Goal: Information Seeking & Learning: Learn about a topic

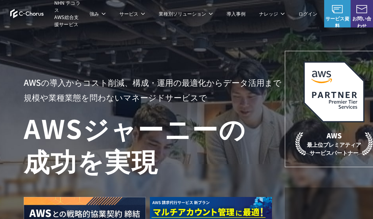
click at [78, 176] on div at bounding box center [151, 202] width 255 height 53
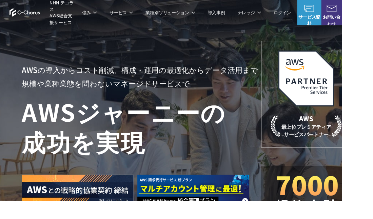
click at [62, 179] on div at bounding box center [151, 196] width 255 height 53
click at [65, 176] on div at bounding box center [151, 196] width 255 height 53
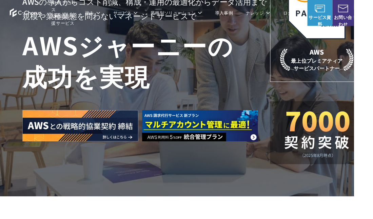
scroll to position [31, 0]
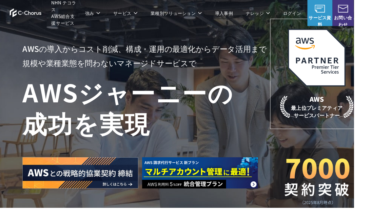
click at [165, 218] on div "AWSの導入からコスト削減、 構成・運用の最適化からデータ活用まで 規模や業種業態を問わない マネージドサービスで AWS ジャーニーの 成功を実現 AWS …" at bounding box center [203, 113] width 406 height 288
click at [122, 214] on div "AWSの導入からコスト削減、 構成・運用の最適化からデータ活用まで 規模や業種業態を問わない マネージドサービスで AWS ジャーニーの 成功を実現 AWS …" at bounding box center [203, 121] width 359 height 203
click at [105, 215] on div "AWSの導入からコスト削減、 構成・運用の最適化からデータ活用まで 規模や業種業態を問わない マネージドサービスで AWS ジャーニーの 成功を実現 AWS …" at bounding box center [203, 121] width 359 height 203
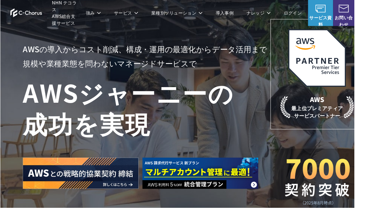
scroll to position [27, 0]
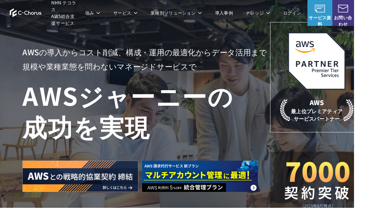
click at [188, 134] on h1 "AWS ジャーニーの 成功を実現" at bounding box center [154, 116] width 261 height 65
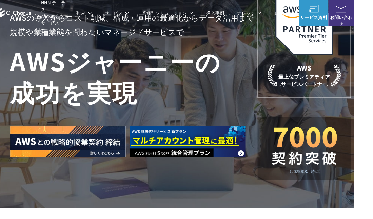
scroll to position [65, 13]
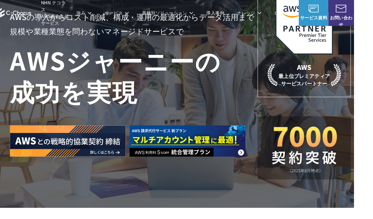
click at [240, 200] on div "AWSの導入からコスト削減、 構成・運用の最適化からデータ活用まで 規模や業種業態を問わない マネージドサービスで AWS ジャーニーの 成功を実現 AWS …" at bounding box center [190, 79] width 406 height 288
click at [248, 193] on div "AWSの導入からコスト削減、 構成・運用の最適化からデータ活用まで 規模や業種業態を問わない マネージドサービスで AWS ジャーニーの 成功を実現 AWS …" at bounding box center [190, 79] width 406 height 288
click at [259, 199] on div "AWSの導入からコスト削減、 構成・運用の最適化からデータ活用まで 規模や業種業態を問わない マネージドサービスで AWS ジャーニーの 成功を実現 AWS …" at bounding box center [190, 79] width 406 height 288
click at [255, 199] on div "AWSの導入からコスト削減、 構成・運用の最適化からデータ活用まで 規模や業種業態を問わない マネージドサービスで AWS ジャーニーの 成功を実現 AWS …" at bounding box center [190, 79] width 406 height 288
click at [206, 208] on div "AWSの導入からコスト削減、 構成・運用の最適化からデータ活用まで 規模や業種業態を問わない マネージドサービスで AWS ジャーニーの 成功を実現 AWS …" at bounding box center [190, 79] width 406 height 288
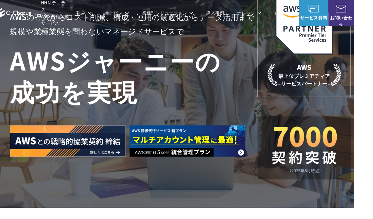
click at [193, 202] on div "AWSの導入からコスト削減、 構成・運用の最適化からデータ活用まで 規模や業種業態を問わない マネージドサービスで AWS ジャーニーの 成功を実現 AWS …" at bounding box center [190, 79] width 406 height 288
click at [178, 203] on div "AWSの導入からコスト削減、 構成・運用の最適化からデータ活用まで 規模や業種業態を問わない マネージドサービスで AWS ジャーニーの 成功を実現 AWS …" at bounding box center [190, 79] width 406 height 288
click at [148, 196] on div "AWSの導入からコスト削減、 構成・運用の最適化からデータ活用まで 規模や業種業態を問わない マネージドサービスで AWS ジャーニーの 成功を実現 AWS …" at bounding box center [190, 79] width 406 height 288
click at [141, 195] on div "AWSの導入からコスト削減、 構成・運用の最適化からデータ活用まで 規模や業種業態を問わない マネージドサービスで AWS ジャーニーの 成功を実現 AWS …" at bounding box center [190, 79] width 406 height 288
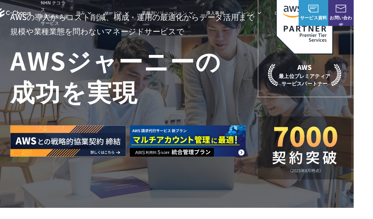
click at [102, 193] on div "AWSの導入からコスト削減、 構成・運用の最適化からデータ活用まで 規模や業種業態を問わない マネージドサービスで AWS ジャーニーの 成功を実現 AWS …" at bounding box center [190, 79] width 406 height 288
click at [79, 197] on div "AWSの導入からコスト削減、 構成・運用の最適化からデータ活用まで 規模や業種業態を問わない マネージドサービスで AWS ジャーニーの 成功を実現 AWS …" at bounding box center [190, 79] width 406 height 288
click at [52, 190] on div "AWSの導入からコスト削減、 構成・運用の最適化からデータ活用まで 規模や業種業態を問わない マネージドサービスで AWS ジャーニーの 成功を実現 AWS …" at bounding box center [190, 79] width 406 height 288
click at [37, 192] on div "AWSの導入からコスト削減、 構成・運用の最適化からデータ活用まで 規模や業種業態を問わない マネージドサービスで AWS ジャーニーの 成功を実現 AWS …" at bounding box center [190, 79] width 406 height 288
click at [32, 199] on div "AWSの導入からコスト削減、 構成・運用の最適化からデータ活用まで 規模や業種業態を問わない マネージドサービスで AWS ジャーニーの 成功を実現 AWS …" at bounding box center [190, 79] width 406 height 288
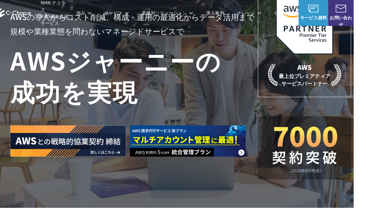
click at [39, 202] on div "AWSの導入からコスト削減、 構成・運用の最適化からデータ活用まで 規模や業種業態を問わない マネージドサービスで AWS ジャーニーの 成功を実現 AWS …" at bounding box center [190, 79] width 406 height 288
click at [40, 200] on div "AWSの導入からコスト削減、 構成・運用の最適化からデータ活用まで 規模や業種業態を問わない マネージドサービスで AWS ジャーニーの 成功を実現 AWS …" at bounding box center [190, 79] width 406 height 288
click at [38, 211] on div "AWSの導入からコスト削減、 構成・運用の最適化からデータ活用まで 規模や業種業態を問わない マネージドサービスで AWS ジャーニーの 成功を実現 AWS …" at bounding box center [190, 79] width 406 height 288
click at [43, 207] on div "AWSの導入からコスト削減、 構成・運用の最適化からデータ活用まで 規模や業種業態を問わない マネージドサービスで AWS ジャーニーの 成功を実現 AWS …" at bounding box center [190, 79] width 406 height 288
click at [64, 203] on div "AWSの導入からコスト削減、 構成・運用の最適化からデータ活用まで 規模や業種業態を問わない マネージドサービスで AWS ジャーニーの 成功を実現 AWS …" at bounding box center [190, 79] width 406 height 288
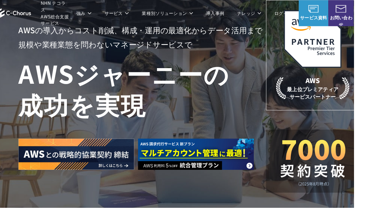
scroll to position [51, 4]
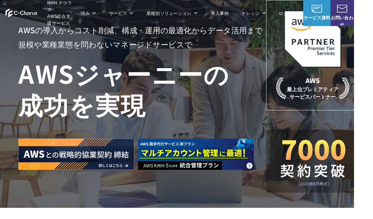
click at [181, 209] on div "AWSの導入からコスト削減、 構成・運用の最適化からデータ活用まで 規模や業種業態を問わない マネージドサービスで AWS ジャーニーの 成功を実現 AWS …" at bounding box center [199, 93] width 406 height 288
click at [211, 202] on div "AWSの導入からコスト削減、 構成・運用の最適化からデータ活用まで 規模や業種業態を問わない マネージドサービスで AWS ジャーニーの 成功を実現 AWS …" at bounding box center [198, 101] width 359 height 203
click at [265, 211] on div "AWSの導入からコスト削減、 構成・運用の最適化からデータ活用まで 規模や業種業態を問わない マネージドサービスで AWS ジャーニーの 成功を実現 AWS …" at bounding box center [199, 93] width 406 height 288
click at [312, 218] on div "AWSの導入からコスト削減、 構成・運用の最適化からデータ活用まで 規模や業種業態を問わない マネージドサービスで AWS ジャーニーの 成功を実現 AWS …" at bounding box center [199, 93] width 406 height 288
click at [320, 218] on div "AWSの導入からコスト削減、 構成・運用の最適化からデータ活用まで 規模や業種業態を問わない マネージドサービスで AWS ジャーニーの 成功を実現 AWS …" at bounding box center [199, 93] width 406 height 288
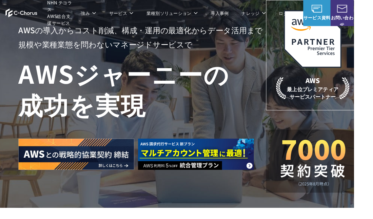
click at [324, 218] on div "AWSの導入からコスト削減、 構成・運用の最適化からデータ活用まで 規模や業種業態を問わない マネージドサービスで AWS ジャーニーの 成功を実現 AWS …" at bounding box center [199, 93] width 406 height 288
click at [325, 218] on div "AWSの導入からコスト削減、 構成・運用の最適化からデータ活用まで 規模や業種業態を問わない マネージドサービスで AWS ジャーニーの 成功を実現 AWS …" at bounding box center [199, 93] width 406 height 288
click at [320, 218] on div "AWSの導入からコスト削減、 構成・運用の最適化からデータ活用まで 規模や業種業態を問わない マネージドサービスで AWS ジャーニーの 成功を実現 AWS …" at bounding box center [199, 93] width 406 height 288
click at [320, 204] on div "AWSの導入からコスト削減、 構成・運用の最適化からデータ活用まで 規模や業種業態を問わない マネージドサービスで AWS ジャーニーの 成功を実現 AWS …" at bounding box center [199, 93] width 406 height 288
click at [318, 206] on div "AWSの導入からコスト削減、 構成・運用の最適化からデータ活用まで 規模や業種業態を問わない マネージドサービスで AWS ジャーニーの 成功を実現 AWS …" at bounding box center [199, 93] width 406 height 288
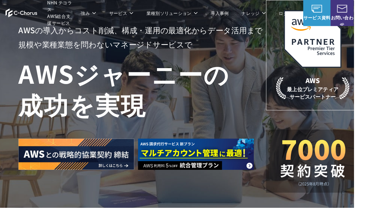
click at [311, 206] on div "AWSの導入からコスト削減、 構成・運用の最適化からデータ活用まで 規模や業種業態を問わない マネージドサービスで AWS ジャーニーの 成功を実現 AWS …" at bounding box center [199, 93] width 406 height 288
click at [279, 197] on div "AWSの導入からコスト削減、 構成・運用の最適化からデータ活用まで 規模や業種業態を問わない マネージドサービスで AWS ジャーニーの 成功を実現 AWS …" at bounding box center [198, 101] width 359 height 203
click at [264, 200] on div "AWSの導入からコスト削減、 構成・運用の最適化からデータ活用まで 規模や業種業態を問わない マネージドサービスで AWS ジャーニーの 成功を実現 AWS …" at bounding box center [198, 101] width 359 height 203
click at [254, 185] on div "AWSの導入からコスト削減、 構成・運用の最適化からデータ活用まで 規模や業種業態を問わない マネージドサービスで AWS ジャーニーの 成功を実現 AWS …" at bounding box center [198, 101] width 359 height 203
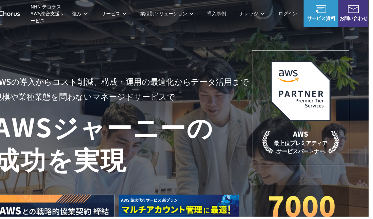
scroll to position [0, 29]
